Goal: Task Accomplishment & Management: Manage account settings

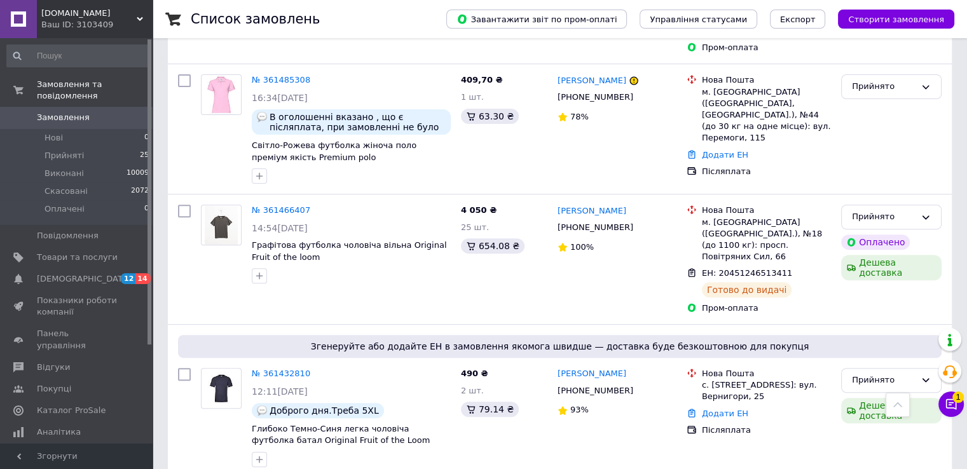
scroll to position [443, 0]
click at [955, 398] on span "1" at bounding box center [958, 393] width 11 height 11
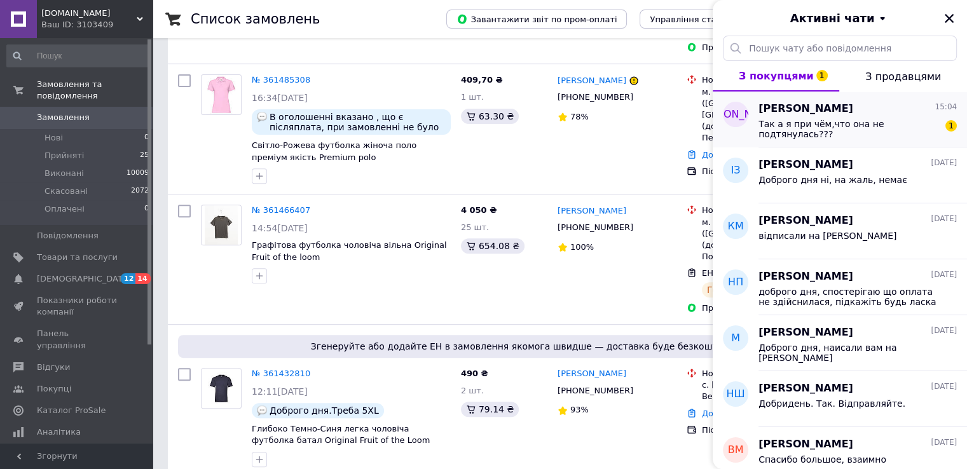
click at [852, 130] on div "Так а я при чём,что она не подтянулась???" at bounding box center [849, 129] width 181 height 20
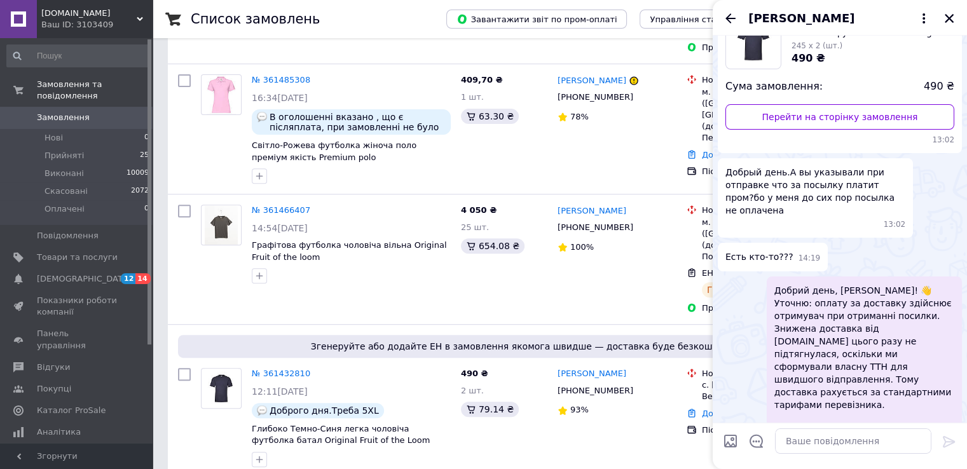
scroll to position [0, 0]
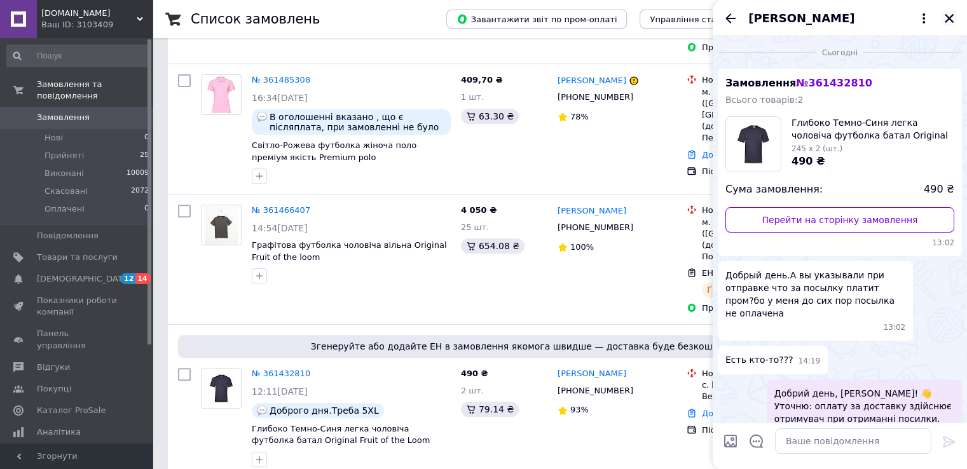
click at [953, 18] on icon "Закрити" at bounding box center [949, 18] width 11 height 11
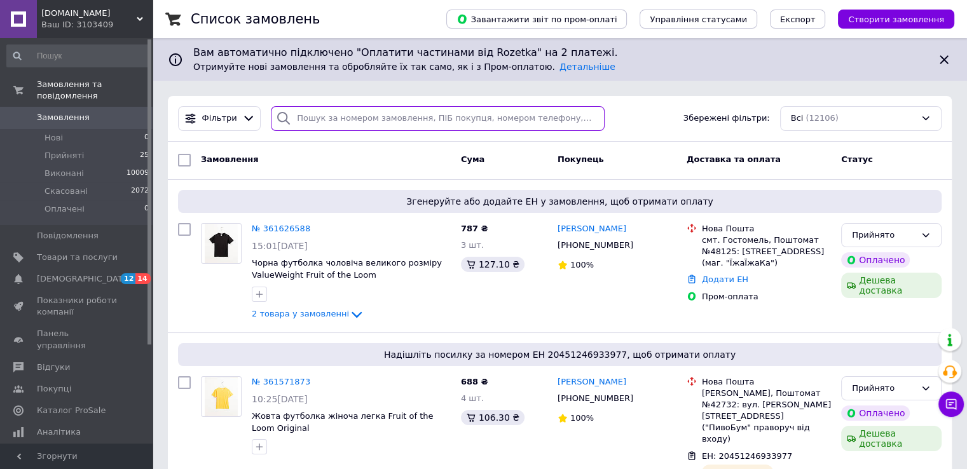
paste input "CHR"
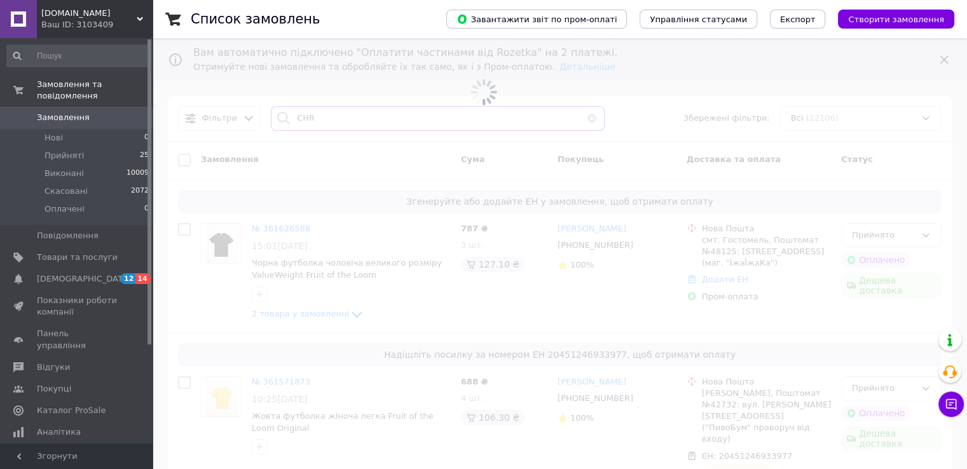
type input "CHR"
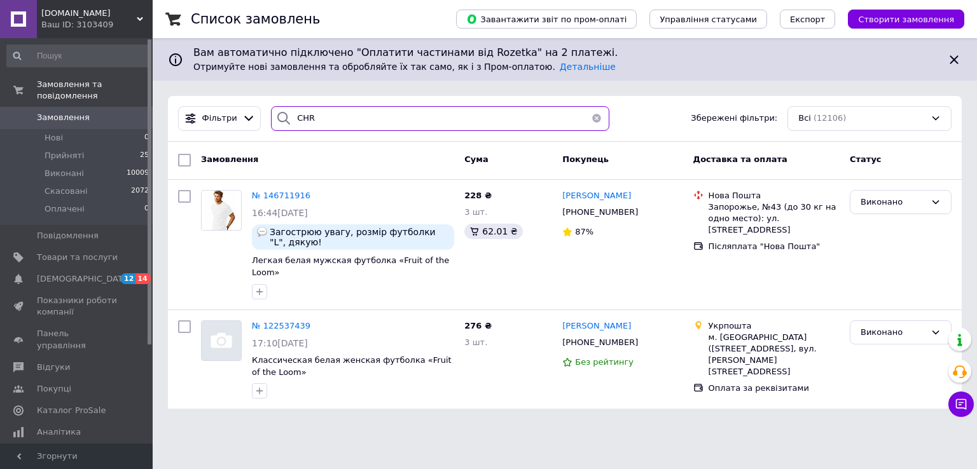
drag, startPoint x: 364, startPoint y: 121, endPoint x: 277, endPoint y: 123, distance: 87.2
click at [277, 123] on div "CHR" at bounding box center [440, 118] width 338 height 25
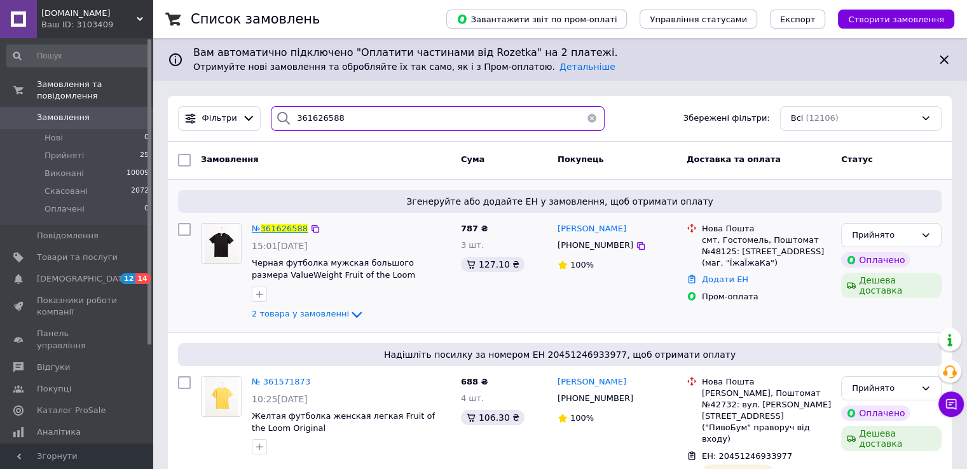
type input "361626588"
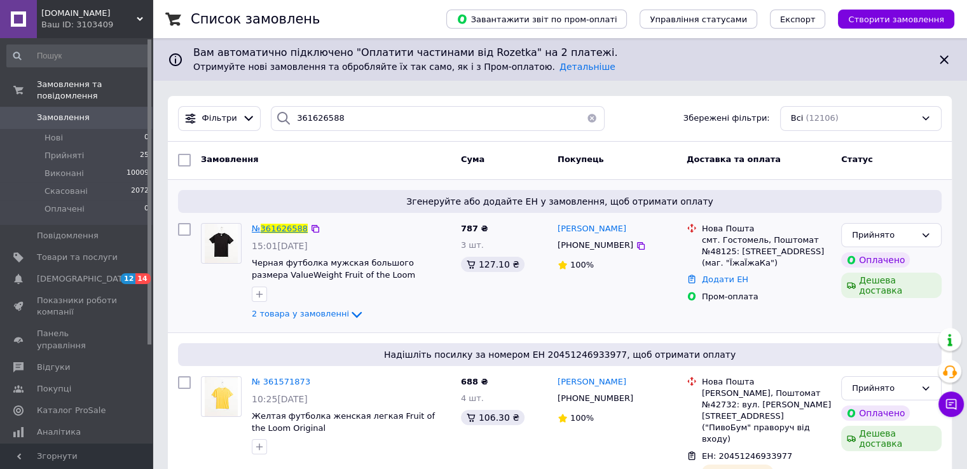
click at [272, 230] on span "361626588" at bounding box center [284, 229] width 47 height 10
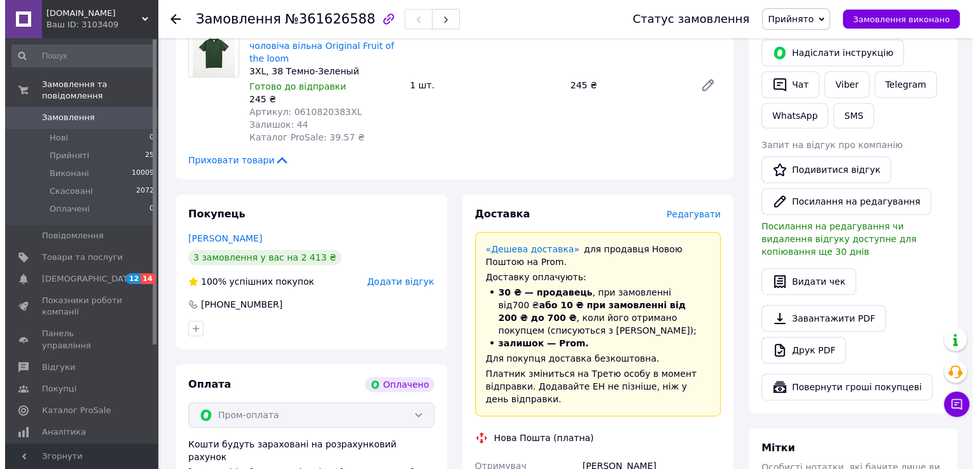
scroll to position [606, 0]
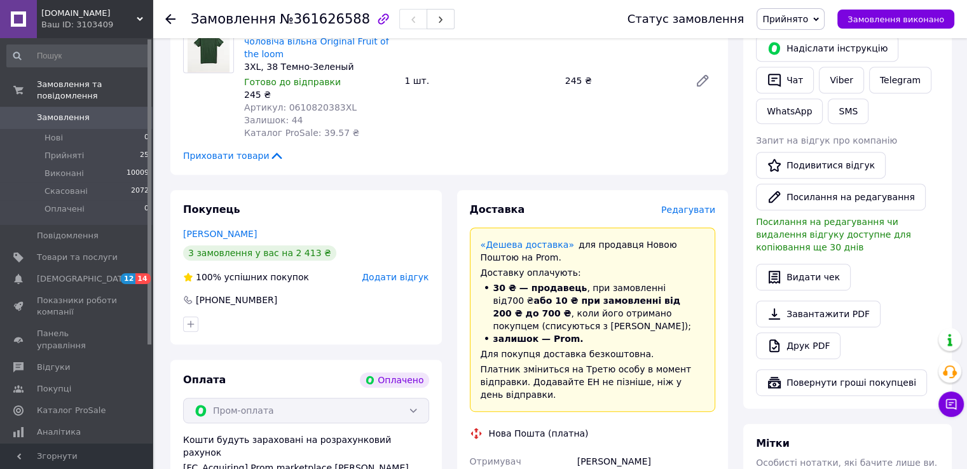
click at [685, 205] on span "Редагувати" at bounding box center [688, 210] width 54 height 10
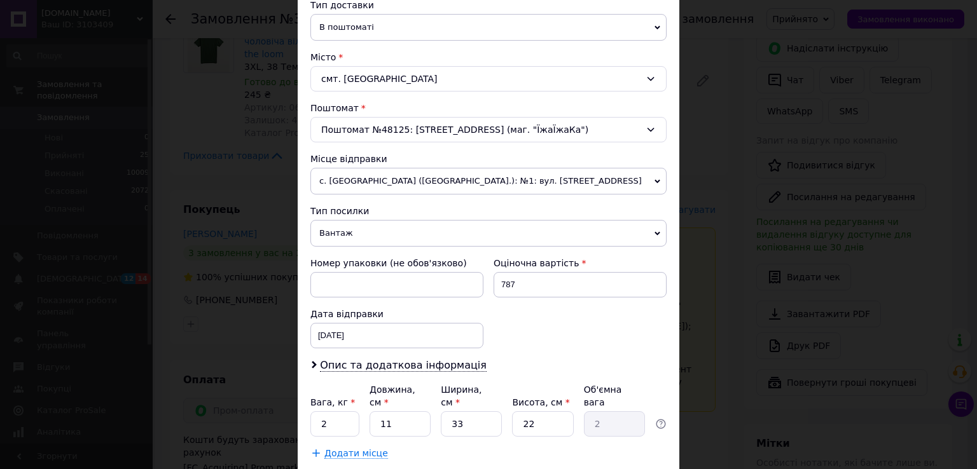
scroll to position [371, 0]
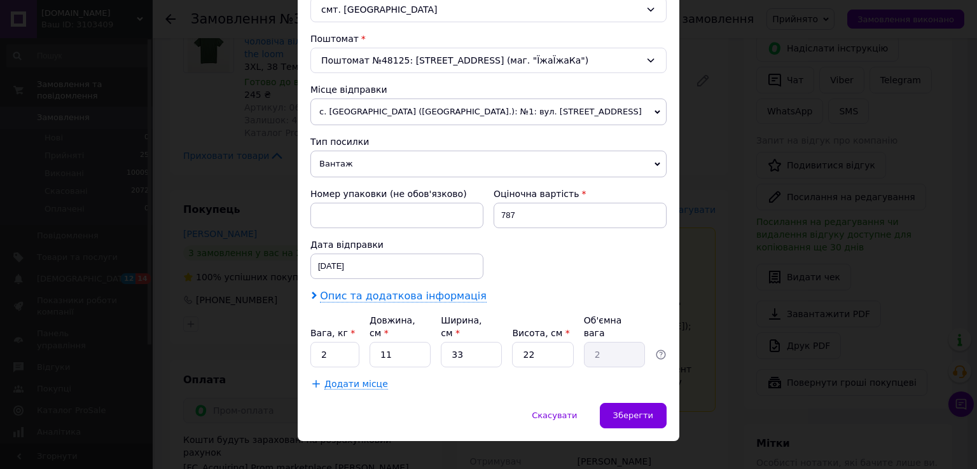
click at [404, 293] on span "Опис та додаткова інформація" at bounding box center [403, 296] width 167 height 13
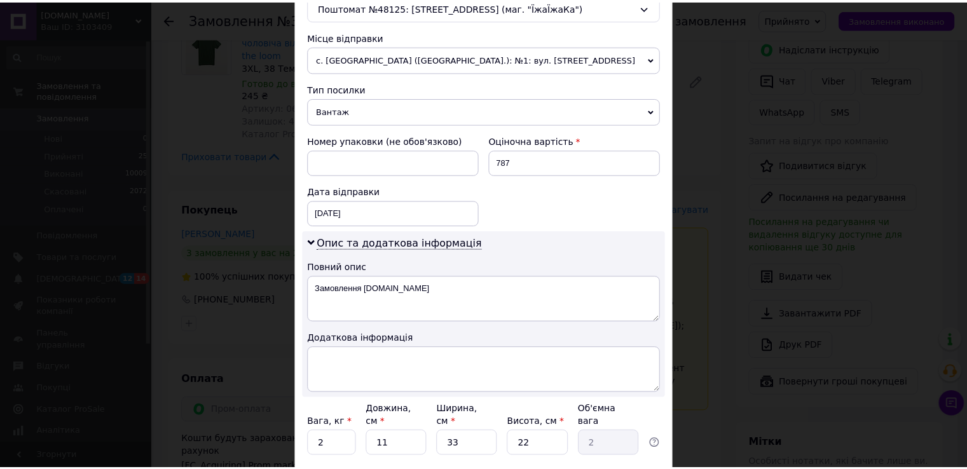
scroll to position [514, 0]
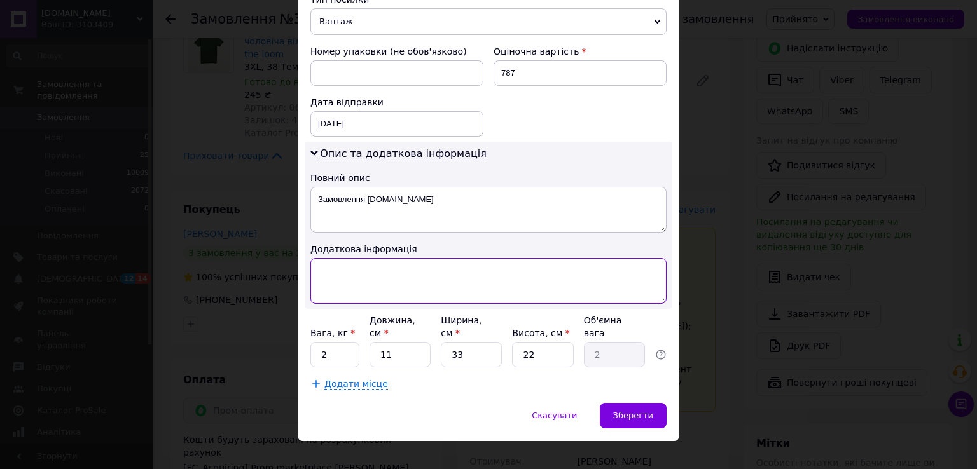
paste textarea "0000-082885"
type textarea "0000-082885"
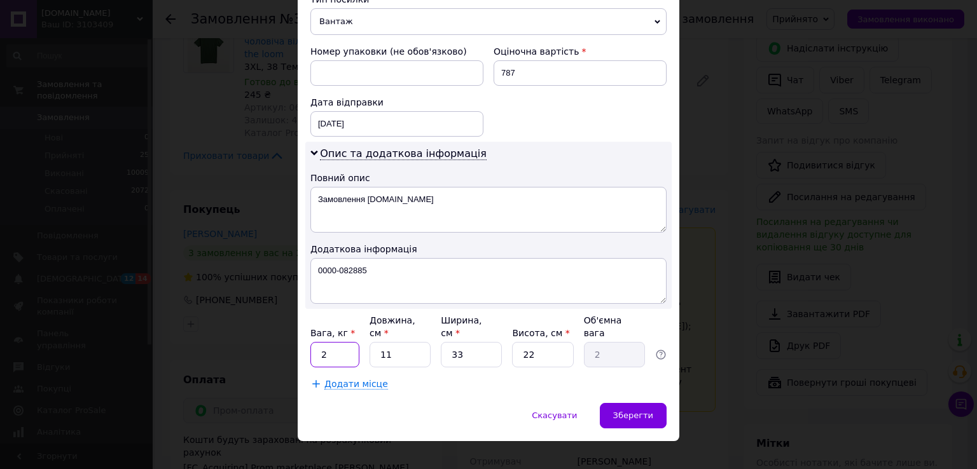
click at [333, 342] on input "2" at bounding box center [334, 354] width 49 height 25
type input "1"
click at [620, 403] on div "Зберегти" at bounding box center [633, 415] width 67 height 25
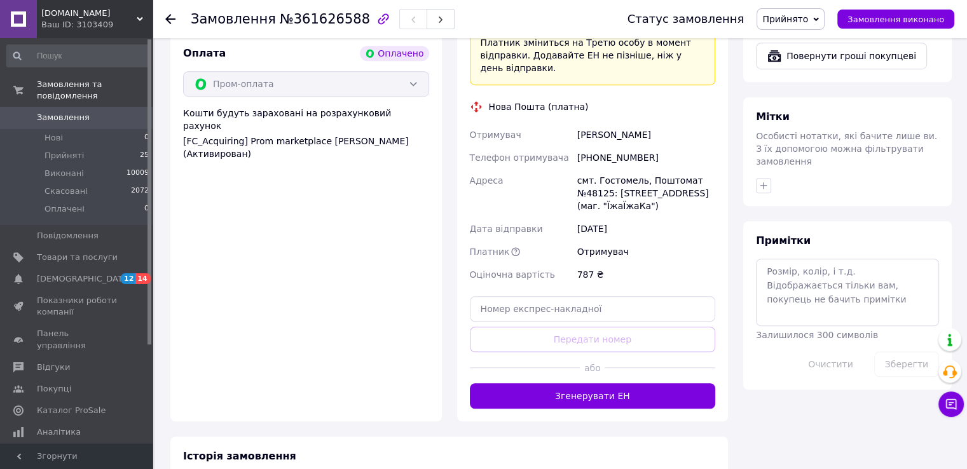
scroll to position [988, 0]
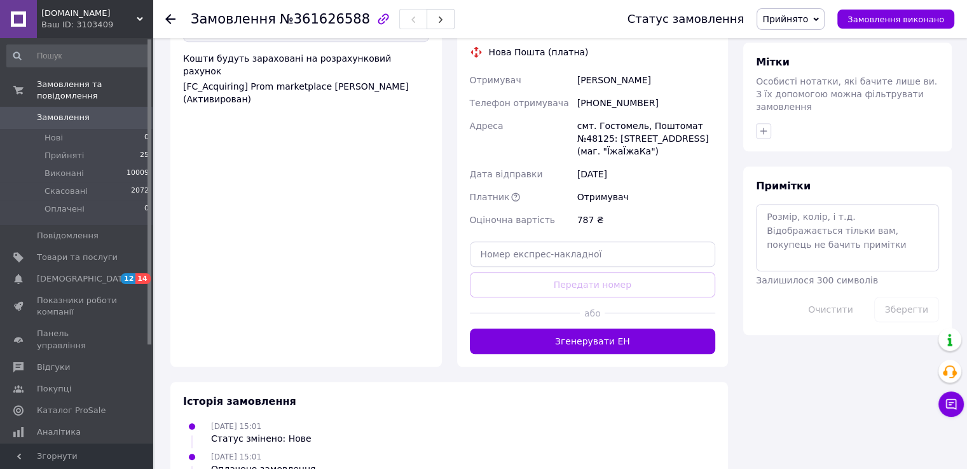
click at [628, 329] on button "Згенерувати ЕН" at bounding box center [593, 341] width 246 height 25
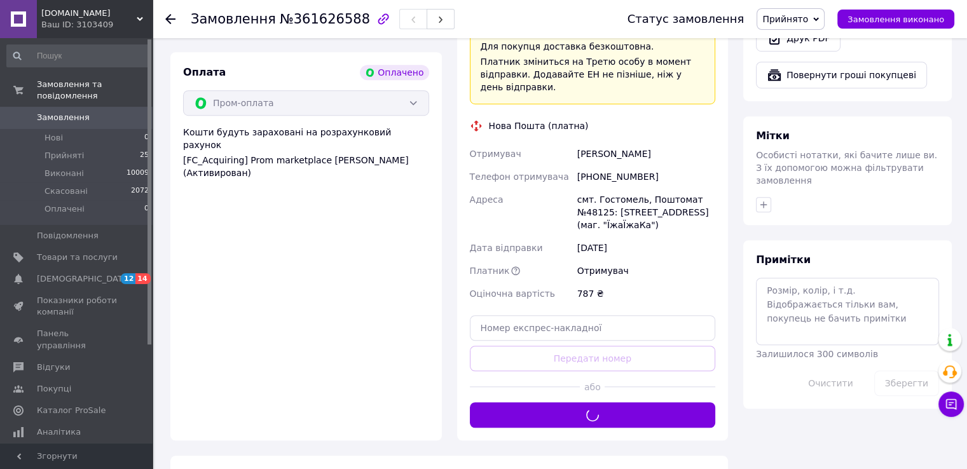
scroll to position [797, 0]
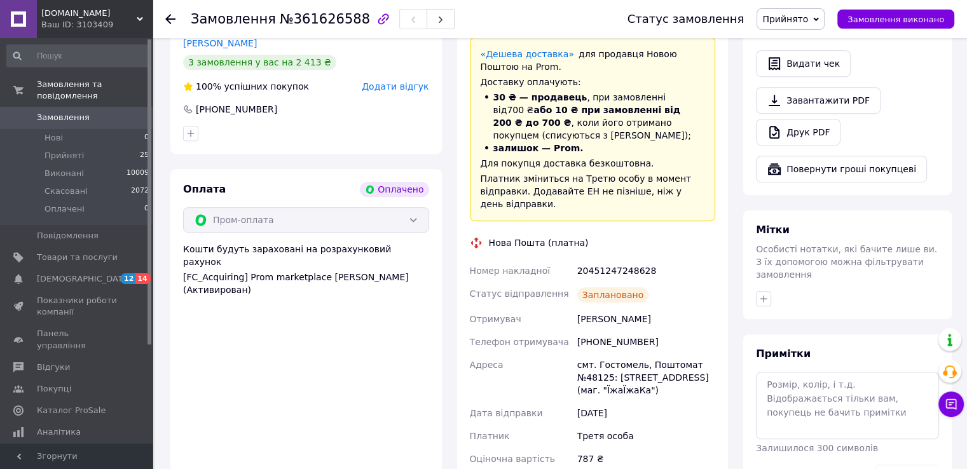
click at [604, 259] on div "20451247248628" at bounding box center [646, 270] width 143 height 23
copy div "20451247248628"
click at [948, 403] on icon at bounding box center [951, 404] width 13 height 13
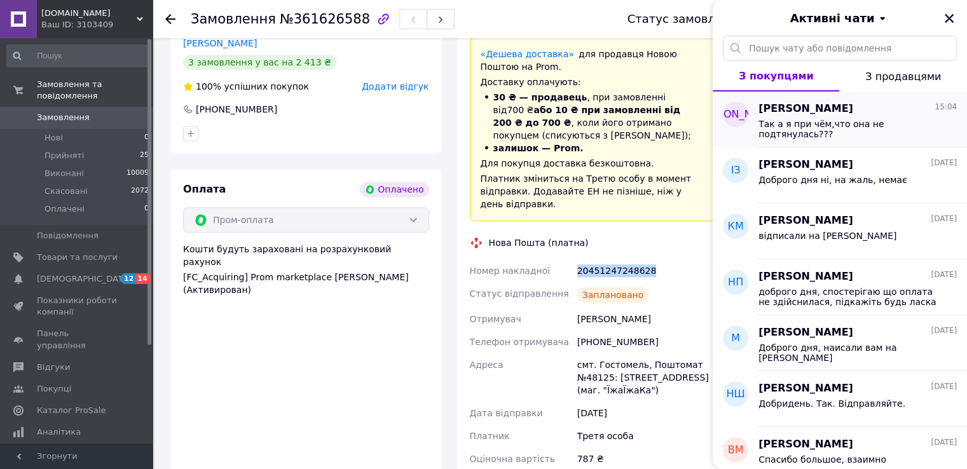
click at [817, 126] on span "Так а я при чём,что она не подтянулась???" at bounding box center [849, 129] width 181 height 20
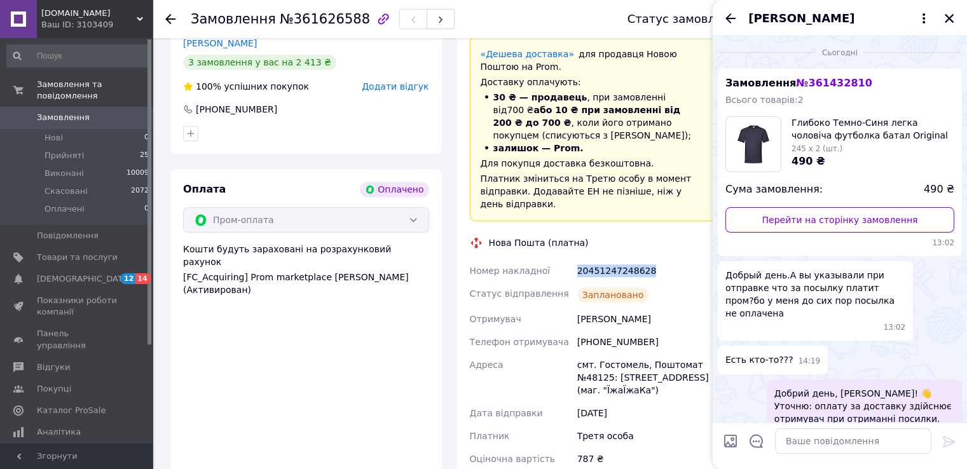
scroll to position [164, 0]
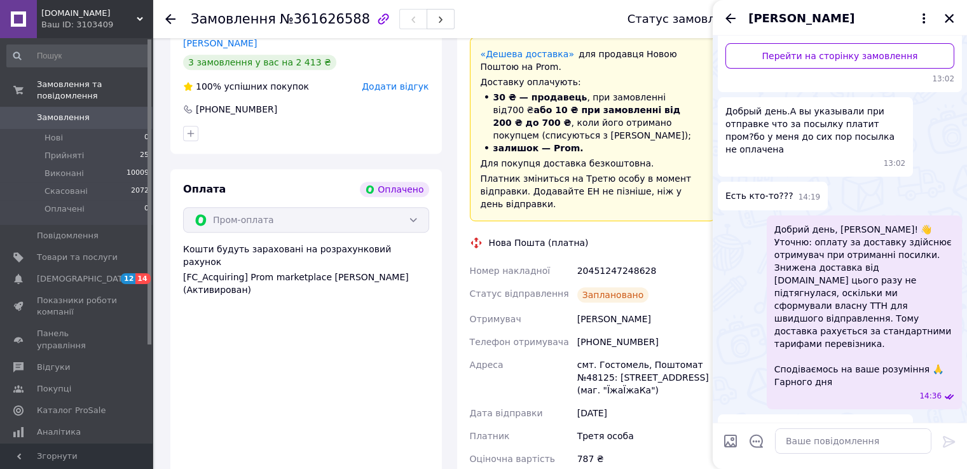
click at [738, 24] on div "[PERSON_NAME]" at bounding box center [840, 18] width 254 height 36
click at [732, 25] on icon "Назад" at bounding box center [730, 18] width 15 height 15
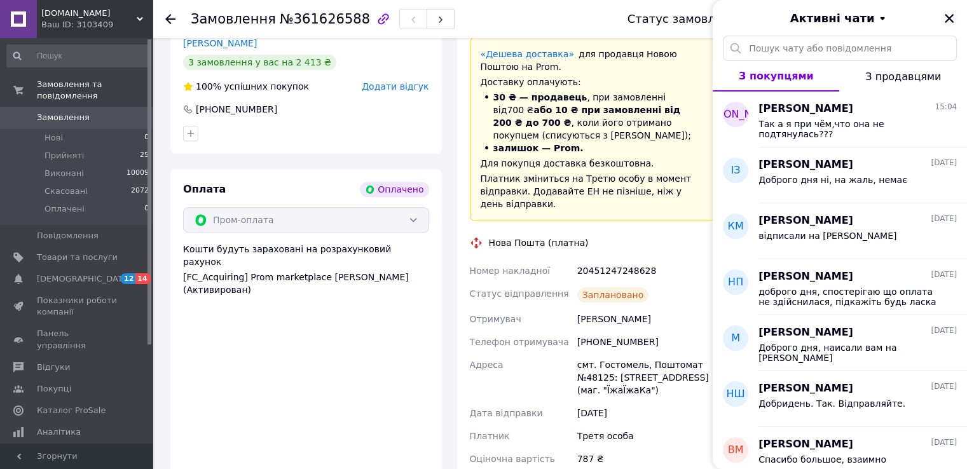
click at [946, 13] on icon "Закрити" at bounding box center [949, 18] width 11 height 11
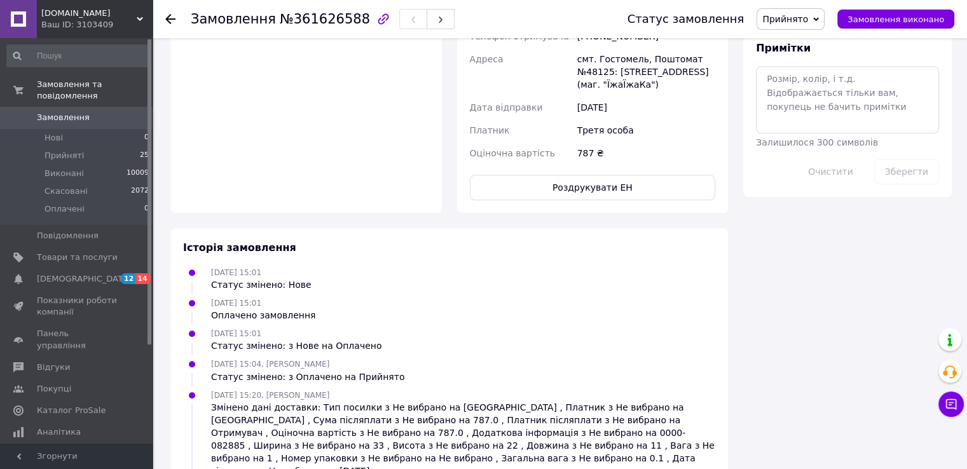
scroll to position [1115, 0]
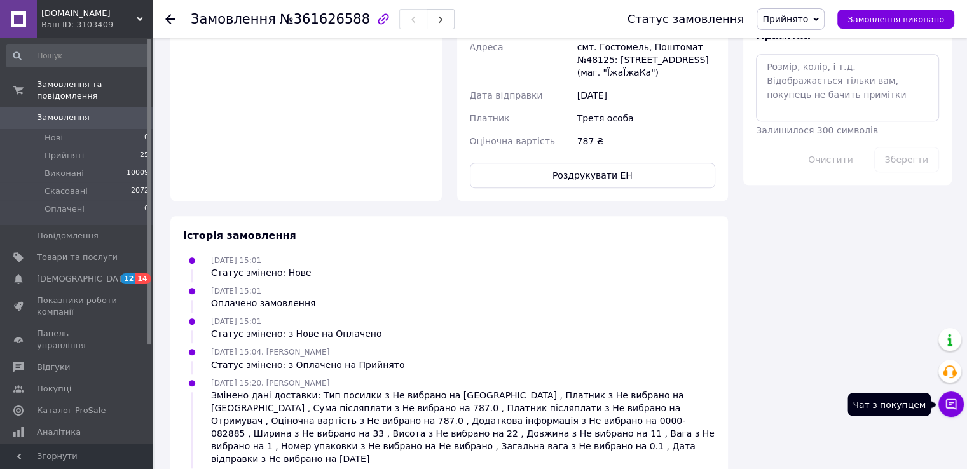
click at [945, 407] on icon at bounding box center [951, 404] width 13 height 13
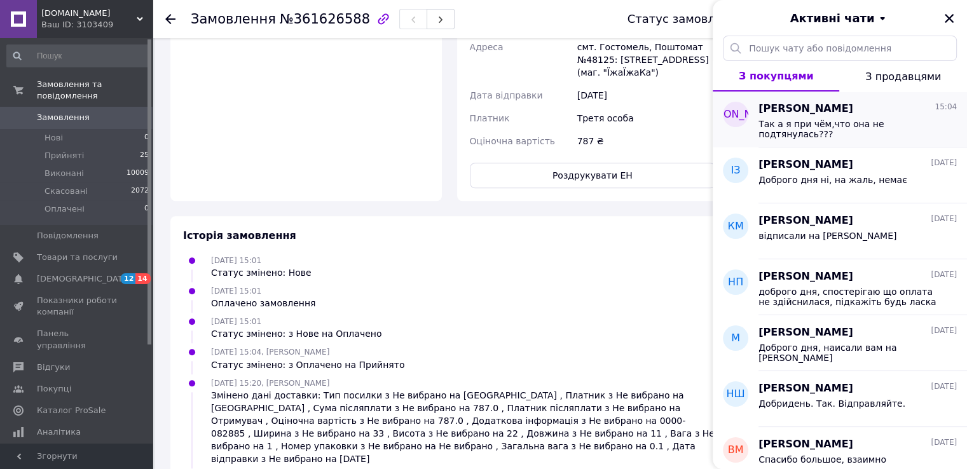
click at [772, 108] on span "[PERSON_NAME]" at bounding box center [806, 109] width 95 height 15
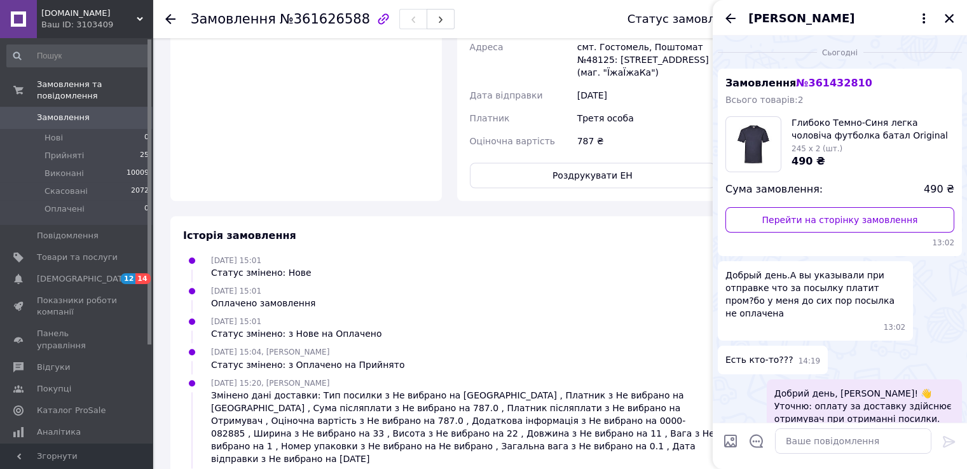
scroll to position [164, 0]
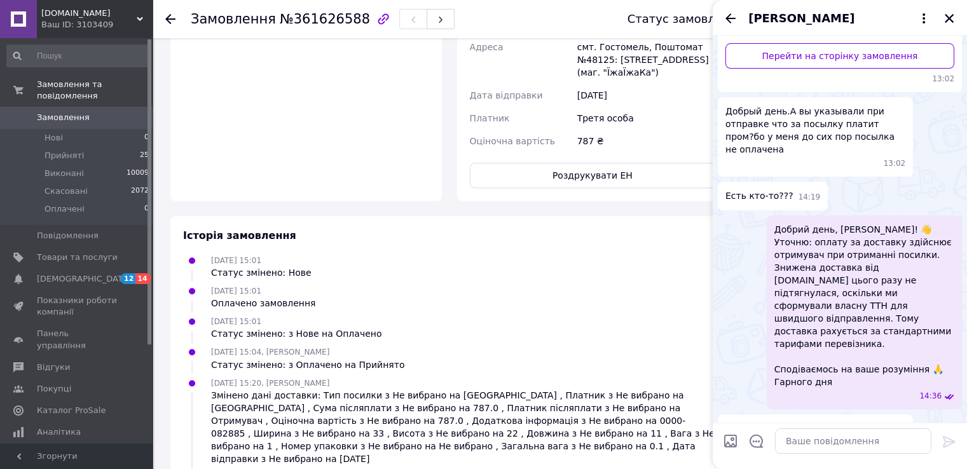
click at [778, 22] on span "[PERSON_NAME]" at bounding box center [802, 18] width 106 height 17
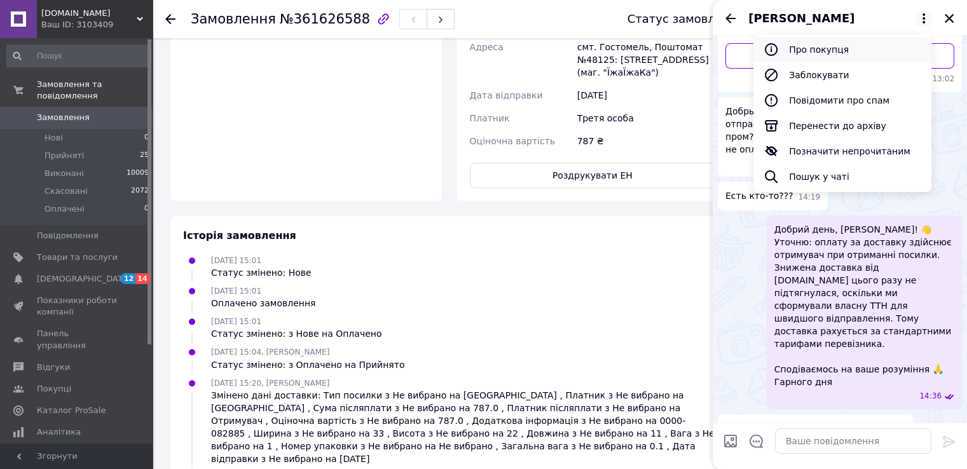
click at [806, 49] on button "Про покупця" at bounding box center [843, 49] width 178 height 25
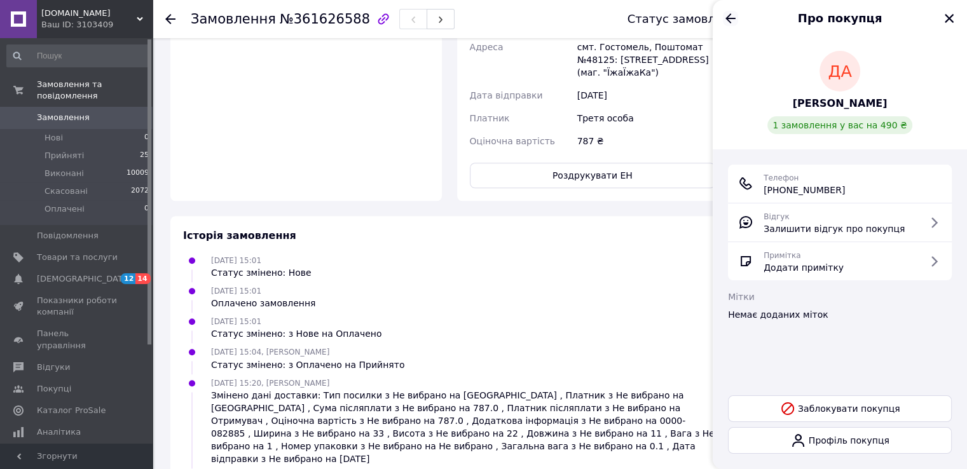
click at [724, 24] on icon "Назад" at bounding box center [730, 18] width 15 height 15
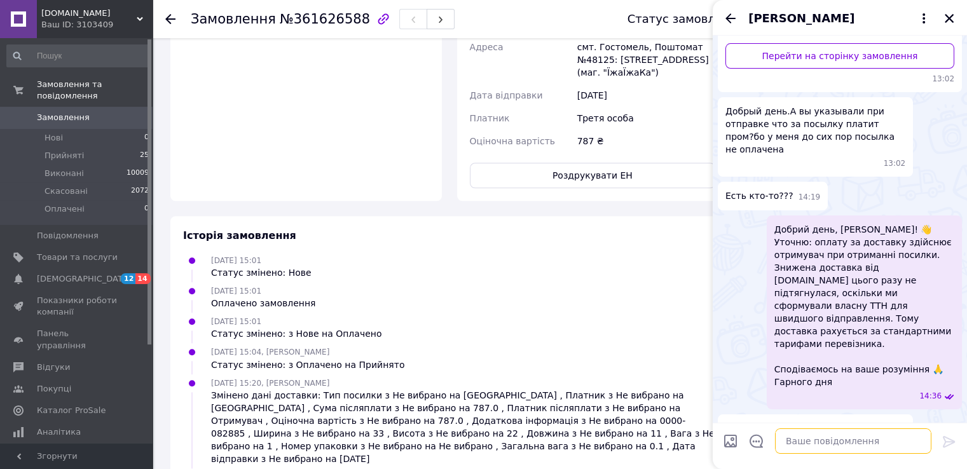
click at [855, 446] on textarea at bounding box center [853, 441] width 156 height 25
type textarea "з"
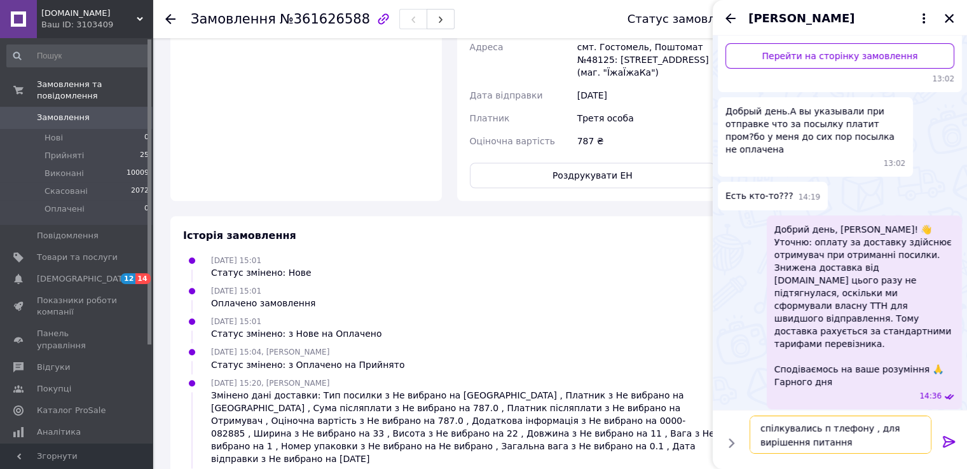
click at [822, 425] on textarea "спілкувались п тлефону , для вирішення питання" at bounding box center [841, 435] width 182 height 38
click at [837, 431] on textarea "спілкувались по тлефону , для вирішення питання" at bounding box center [841, 435] width 182 height 38
click at [836, 434] on textarea "спілкувались по тефону , для вирішення питання" at bounding box center [841, 435] width 182 height 38
type textarea "спілкувались по телефону , для вирішення питання"
click at [945, 443] on icon at bounding box center [949, 441] width 12 height 11
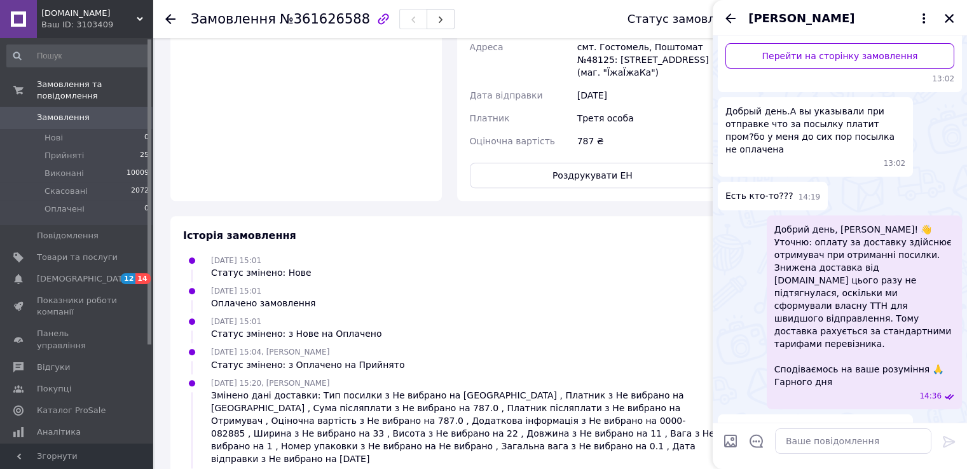
scroll to position [224, 0]
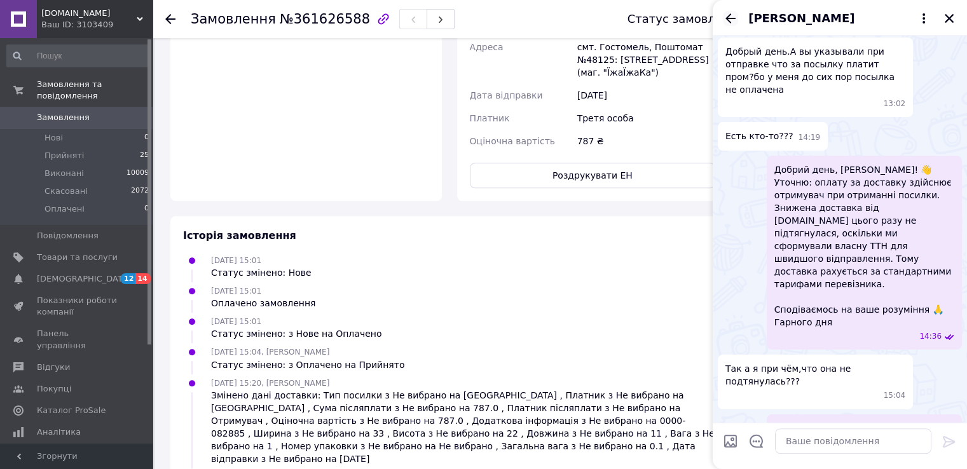
click at [736, 17] on icon "Назад" at bounding box center [730, 18] width 15 height 15
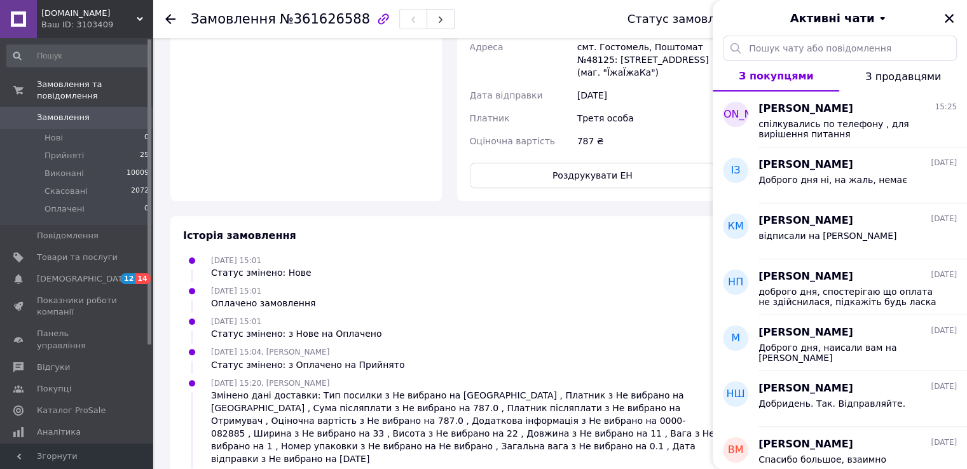
click at [174, 16] on icon at bounding box center [170, 19] width 10 height 10
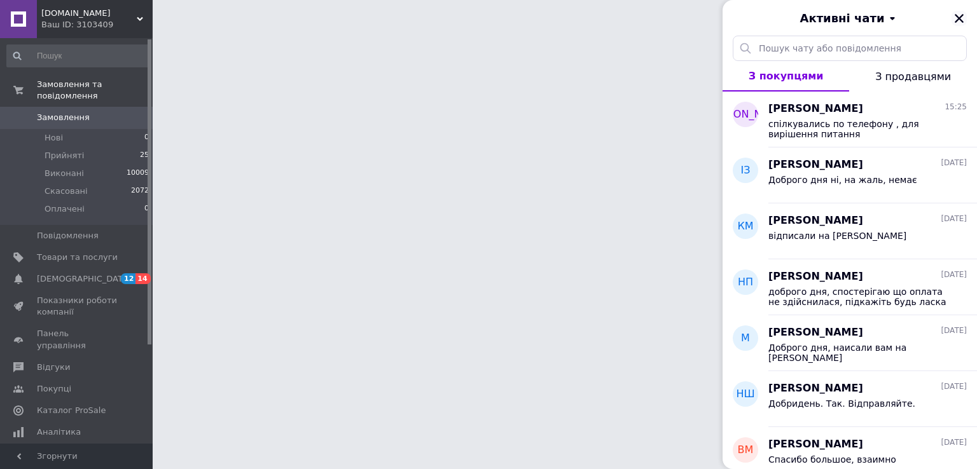
click at [952, 18] on button "Закрити" at bounding box center [958, 18] width 15 height 15
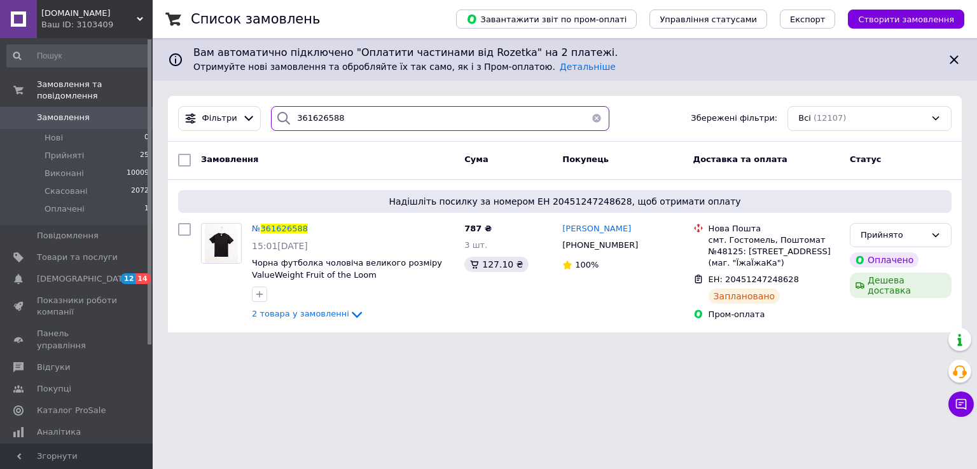
click at [324, 116] on input "361626588" at bounding box center [440, 118] width 338 height 25
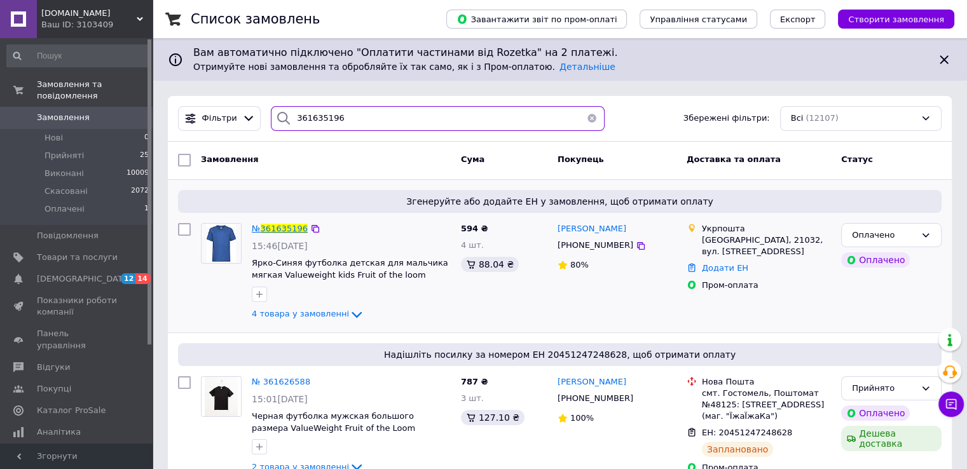
type input "361635196"
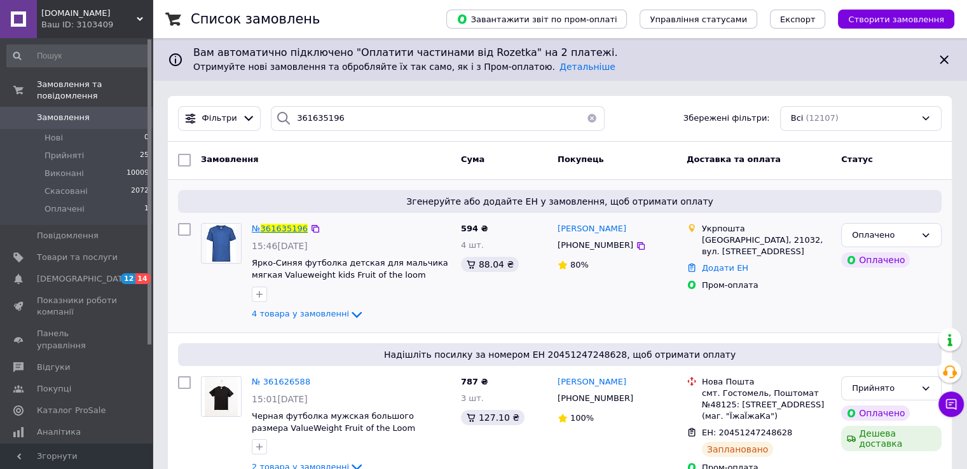
click at [285, 230] on span "361635196" at bounding box center [284, 229] width 47 height 10
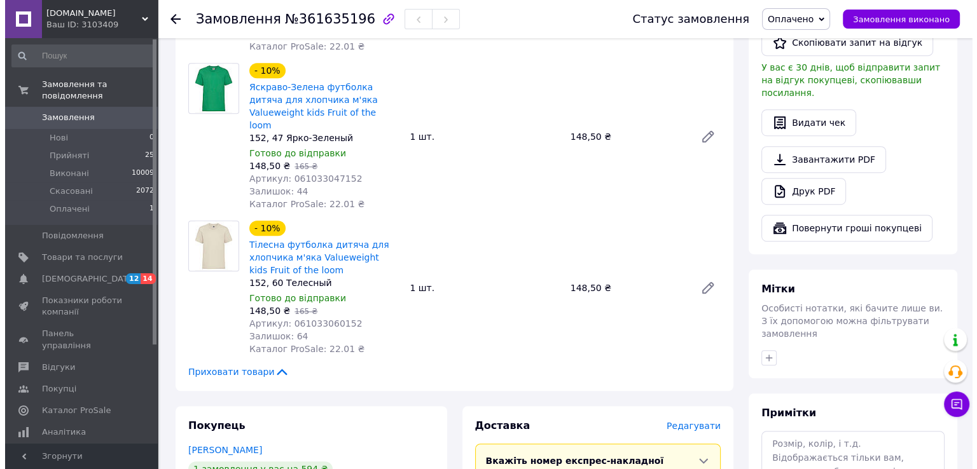
scroll to position [827, 0]
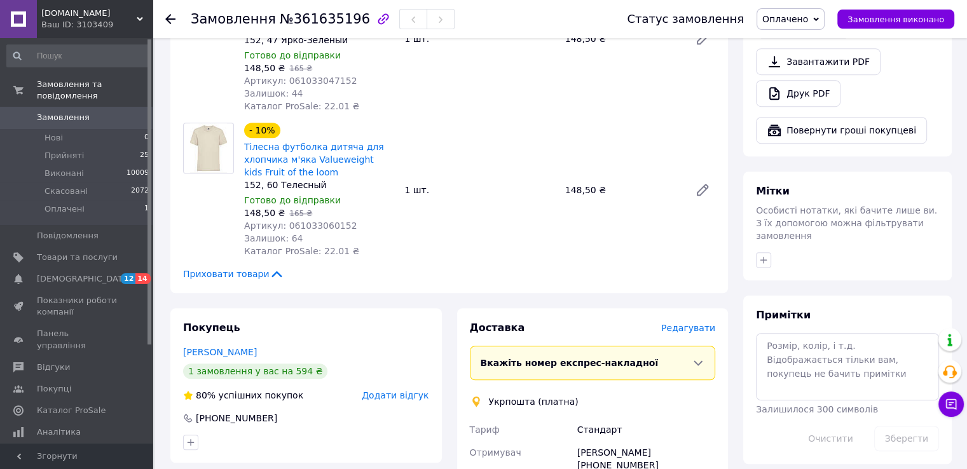
click at [698, 323] on span "Редагувати" at bounding box center [688, 328] width 54 height 10
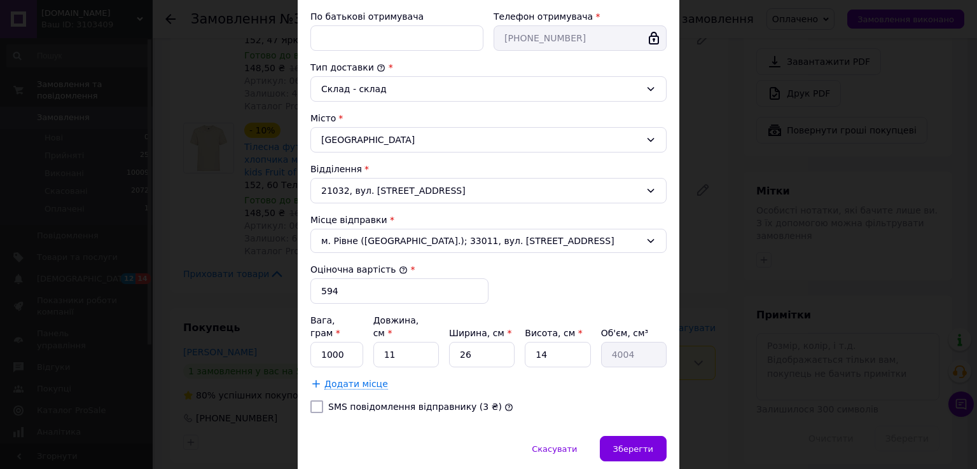
scroll to position [323, 0]
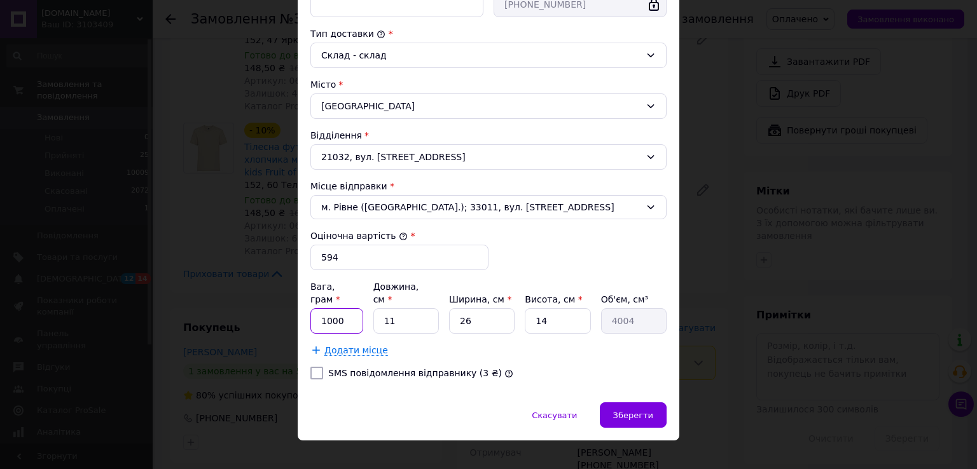
click at [326, 308] on input "1000" at bounding box center [336, 320] width 53 height 25
type input "2000"
click at [394, 308] on input "11" at bounding box center [406, 320] width 66 height 25
type input "1"
type input "364"
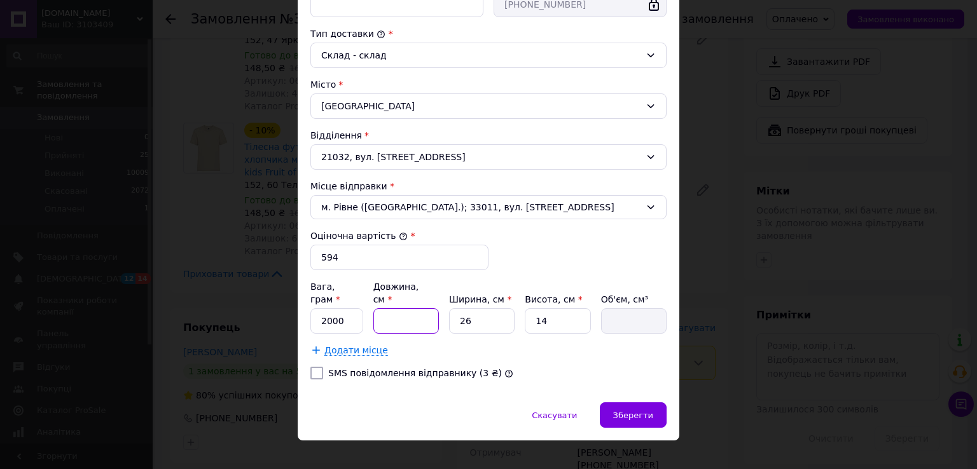
type input "3"
type input "1092"
type input "35"
type input "12740"
type input "35"
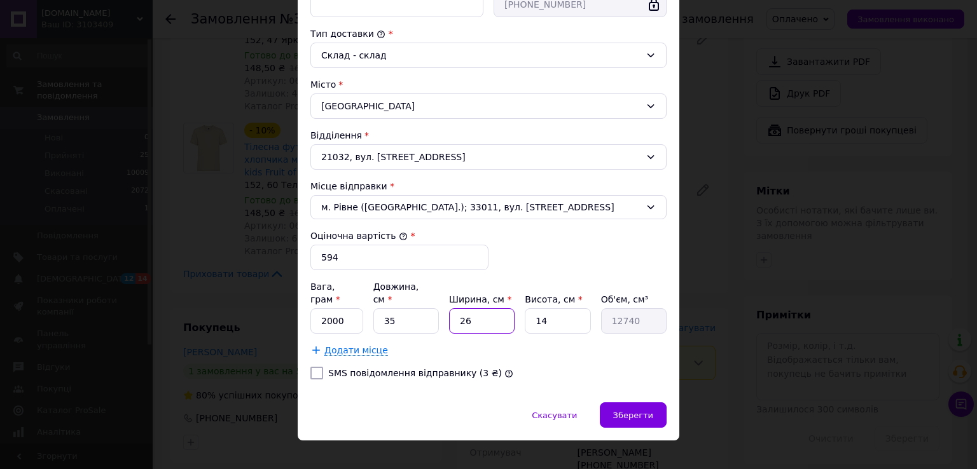
click at [486, 312] on input "26" at bounding box center [482, 320] width 66 height 25
type input "2"
type input "980"
type input "28"
type input "13720"
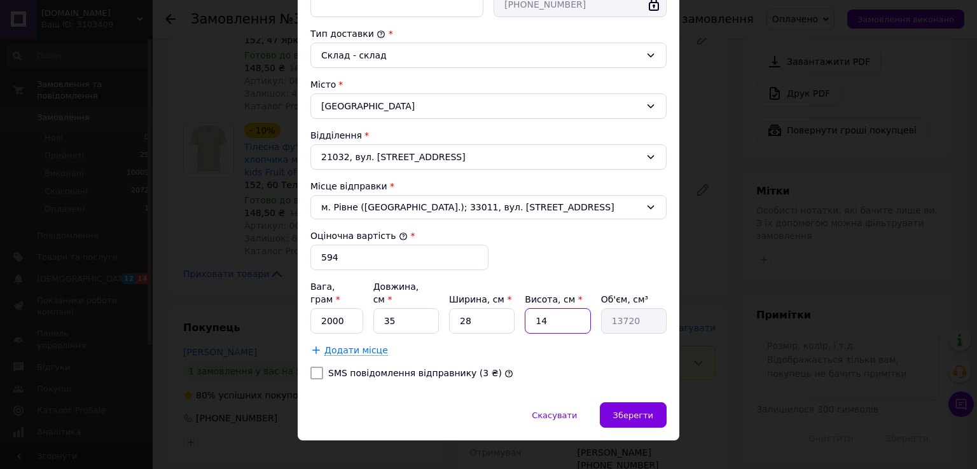
click at [557, 311] on input "14" at bounding box center [558, 320] width 66 height 25
type input "1"
type input "980"
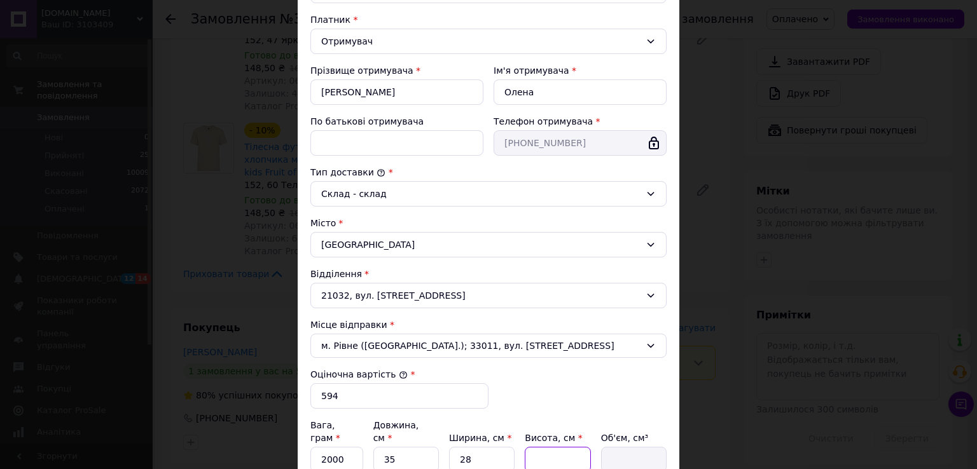
scroll to position [254, 0]
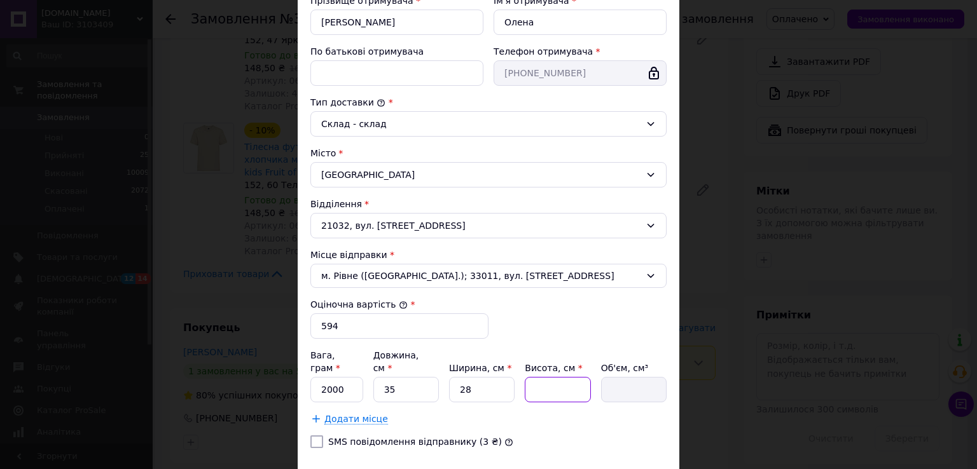
type input "9"
type input "8820"
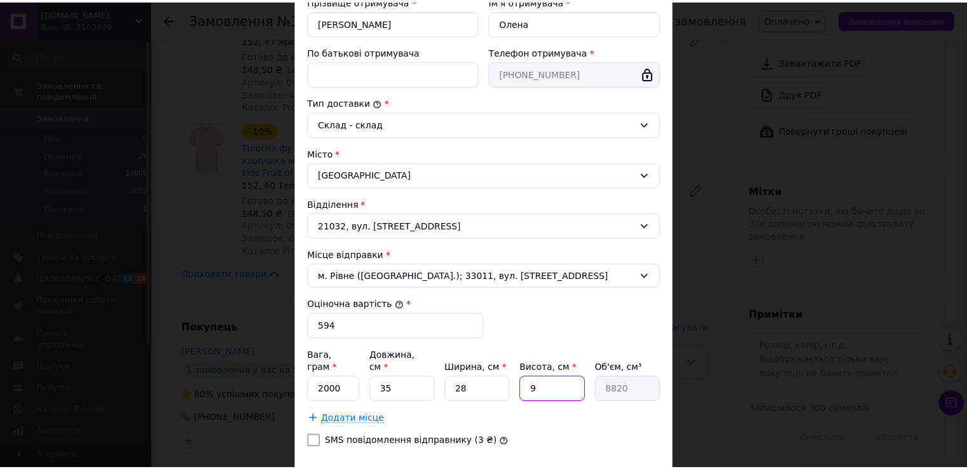
scroll to position [323, 0]
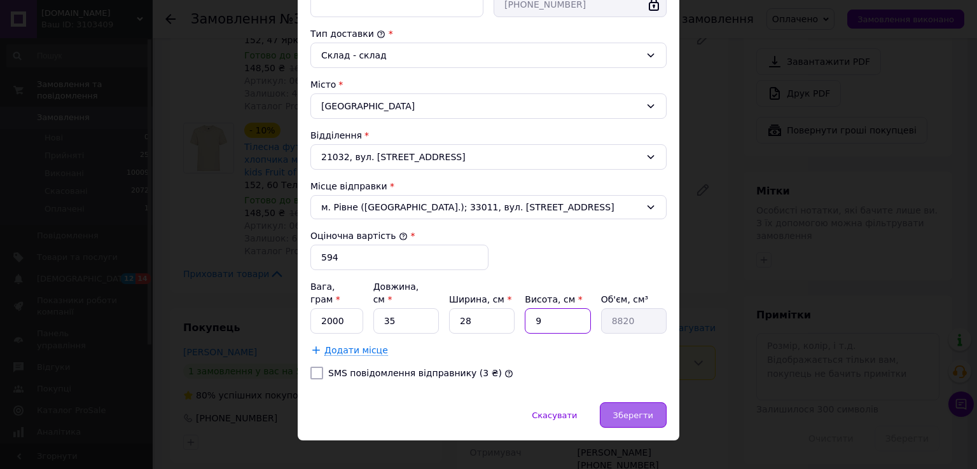
type input "9"
click at [625, 411] on span "Зберегти" at bounding box center [633, 416] width 40 height 10
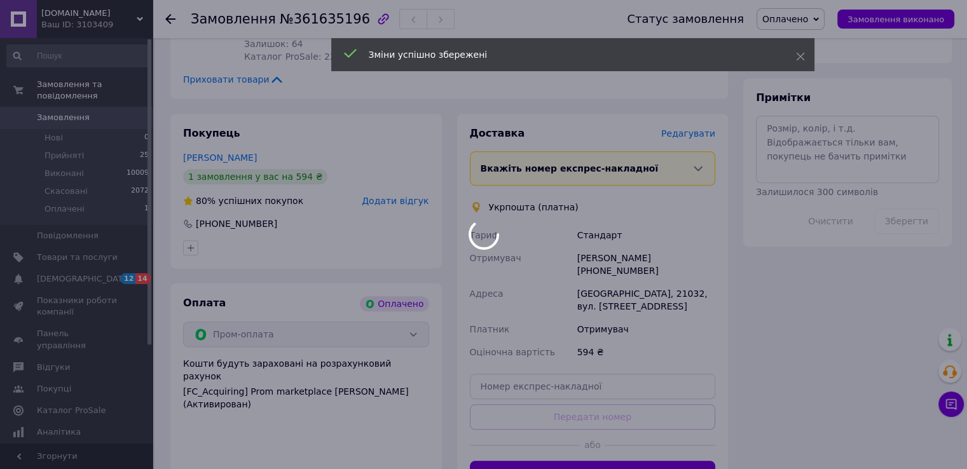
scroll to position [1081, 0]
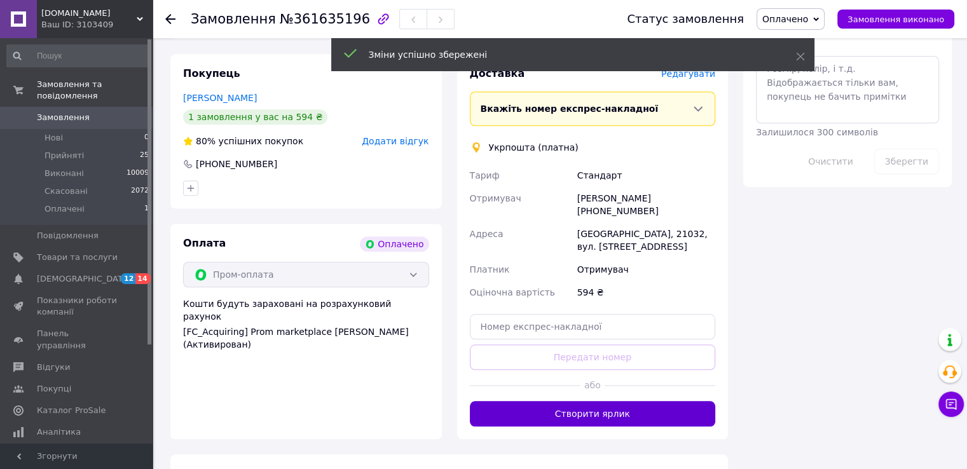
click at [577, 401] on button "Створити ярлик" at bounding box center [593, 413] width 246 height 25
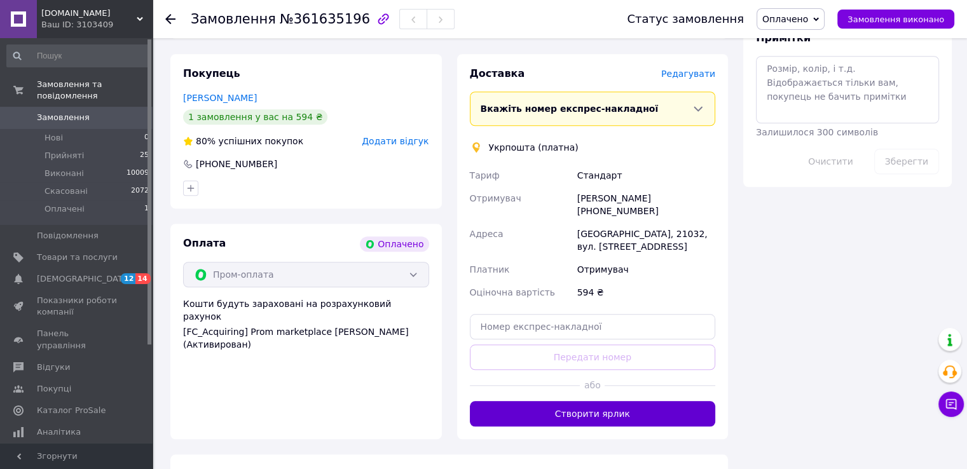
click at [641, 401] on button "Створити ярлик" at bounding box center [593, 413] width 246 height 25
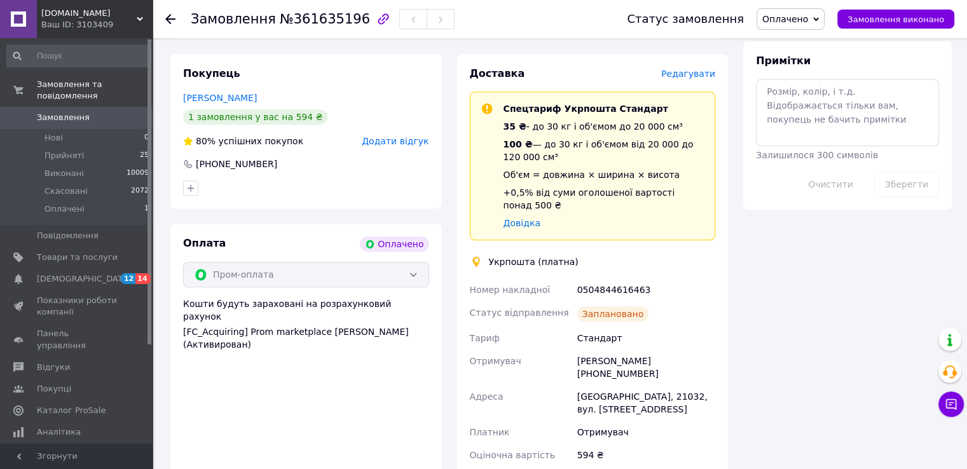
click at [583, 279] on div "0504844616463" at bounding box center [646, 290] width 143 height 23
copy div "0504844616463"
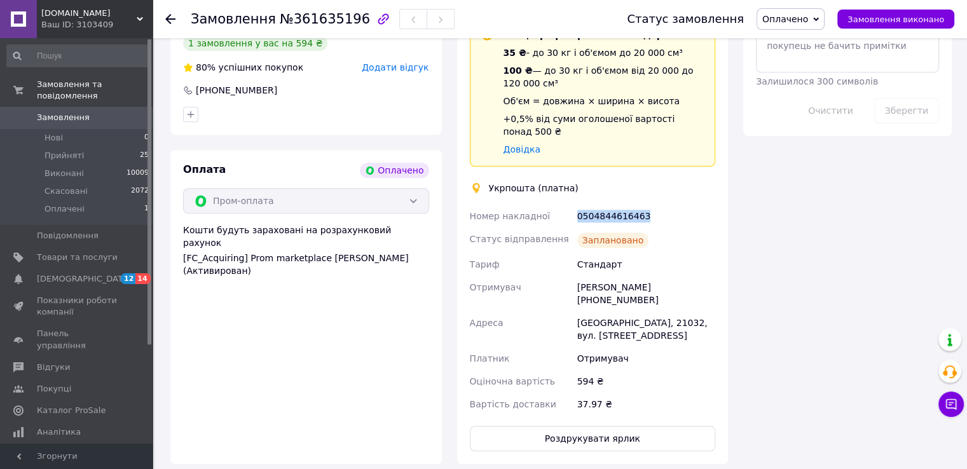
scroll to position [1272, 0]
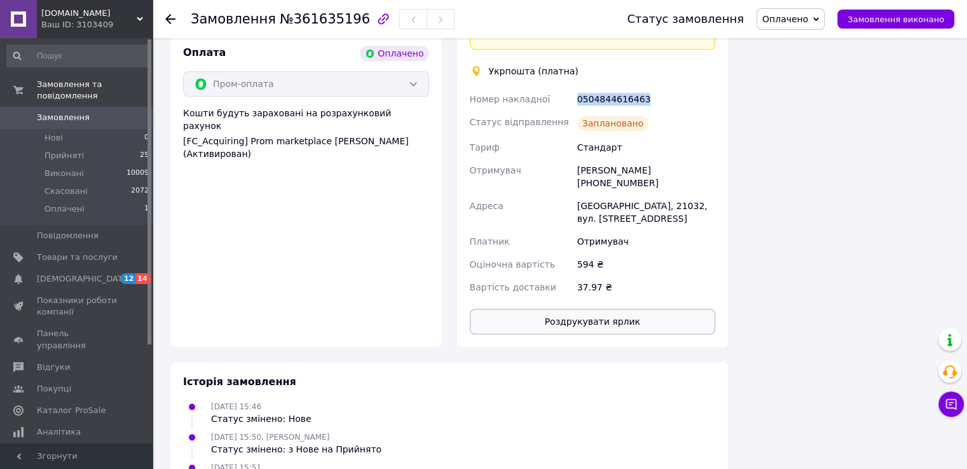
click at [630, 309] on button "Роздрукувати ярлик" at bounding box center [593, 321] width 246 height 25
